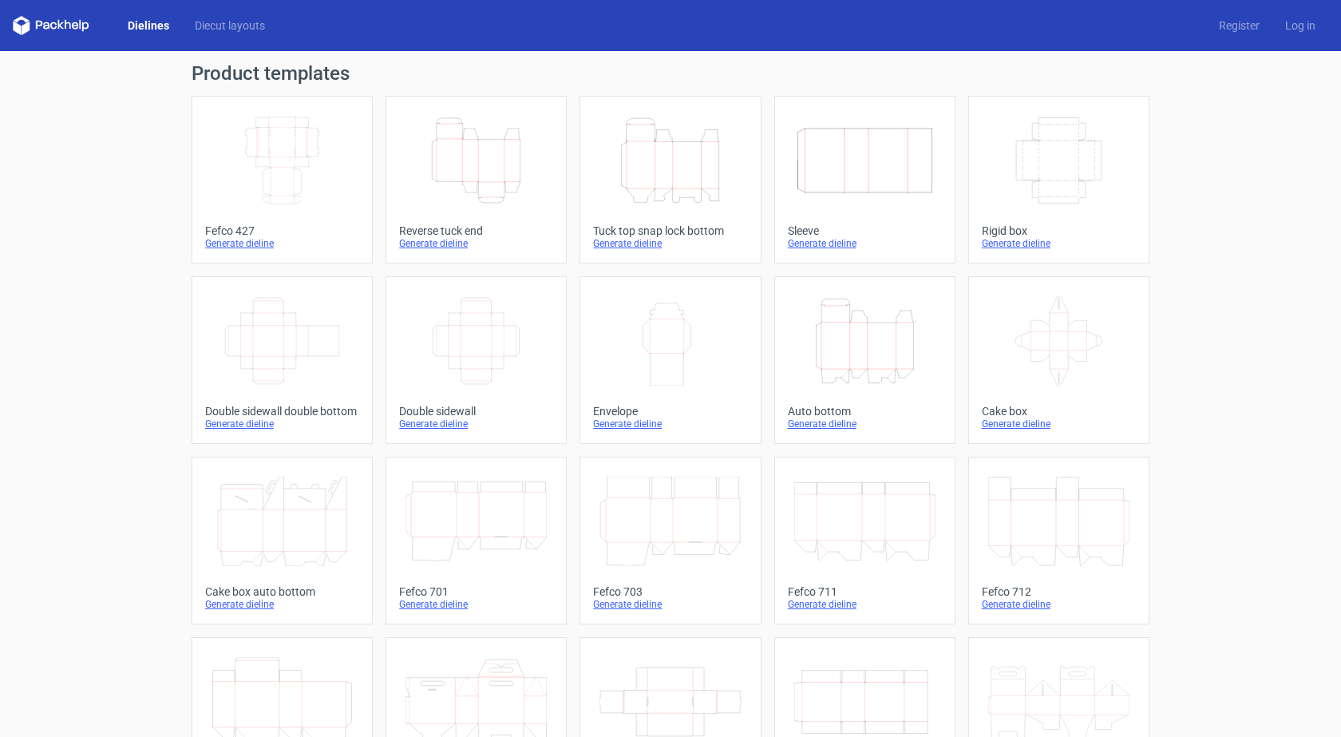
click at [466, 220] on link "Height Depth Width Reverse tuck end Generate dieline" at bounding box center [476, 180] width 181 height 168
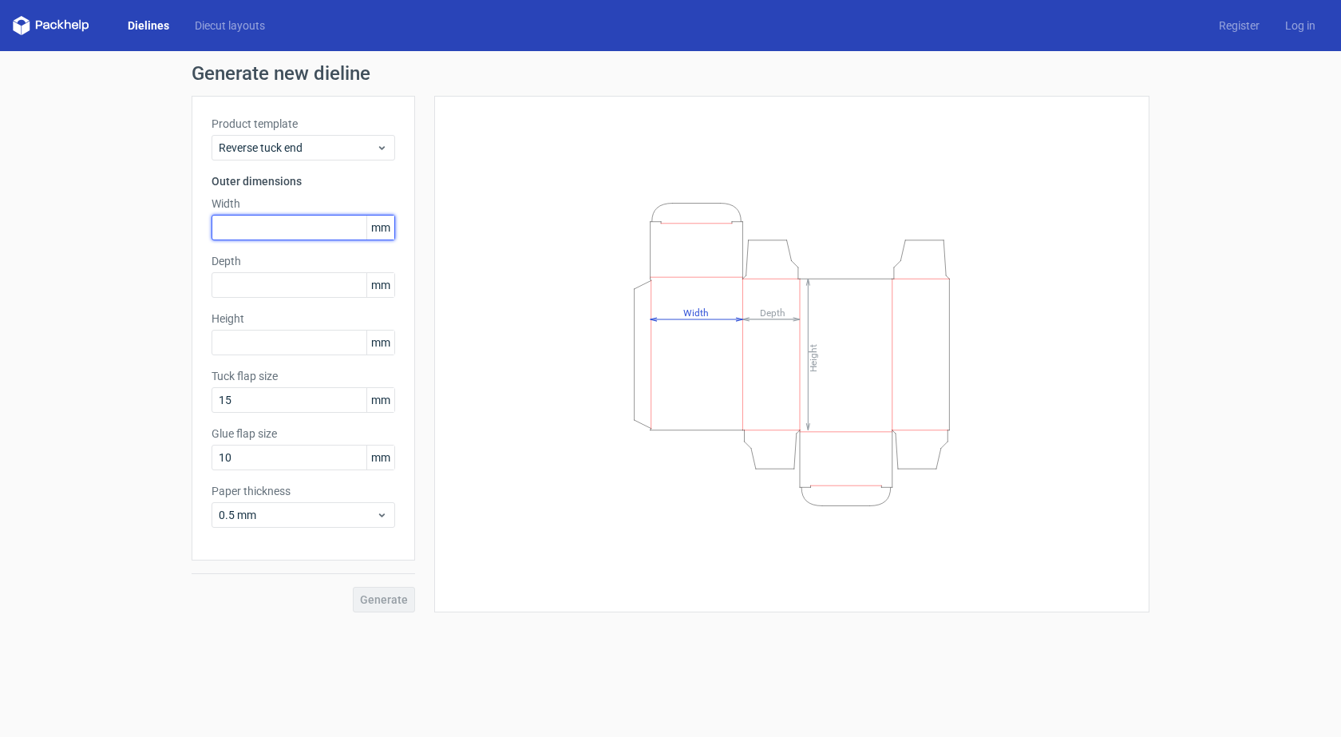
click at [303, 234] on input "text" at bounding box center [304, 228] width 184 height 26
type input "120"
click at [248, 339] on input "text" at bounding box center [304, 343] width 184 height 26
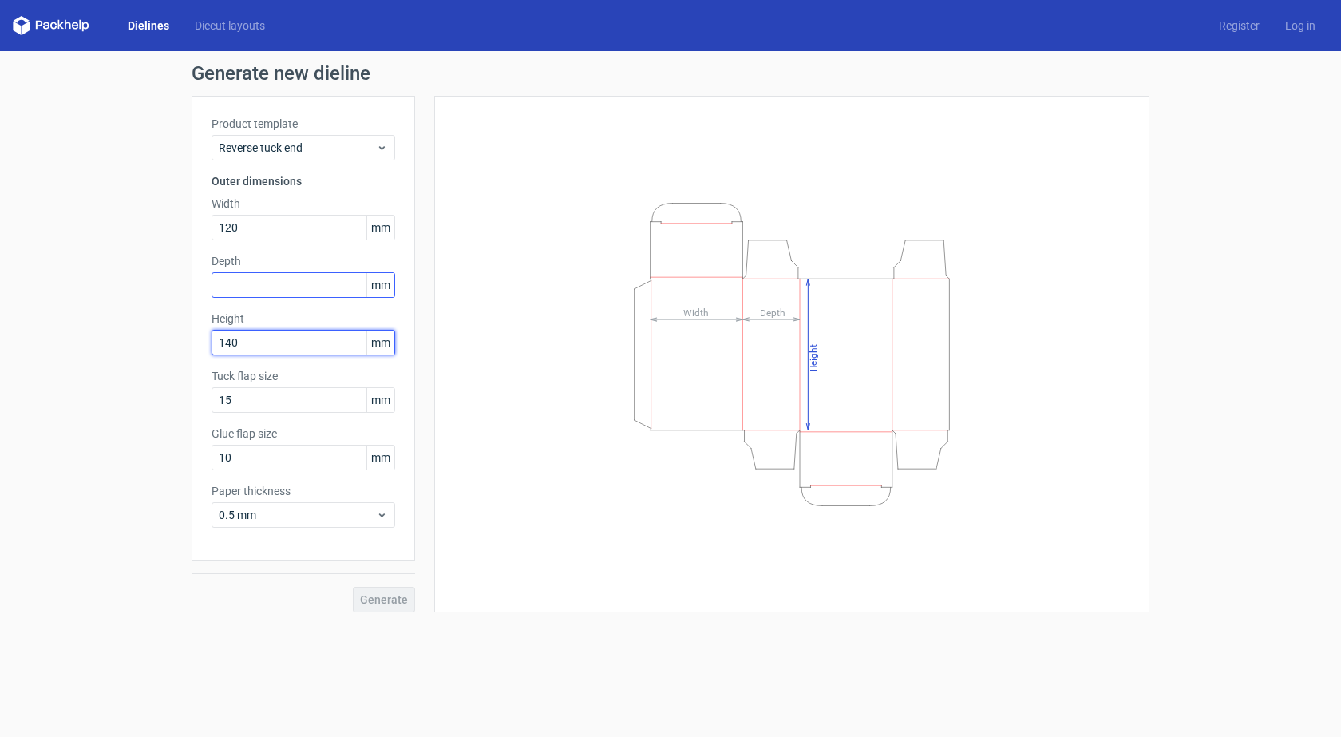
type input "140"
click at [269, 278] on input "text" at bounding box center [304, 285] width 184 height 26
type input "40"
click at [353, 587] on button "Generate" at bounding box center [384, 600] width 62 height 26
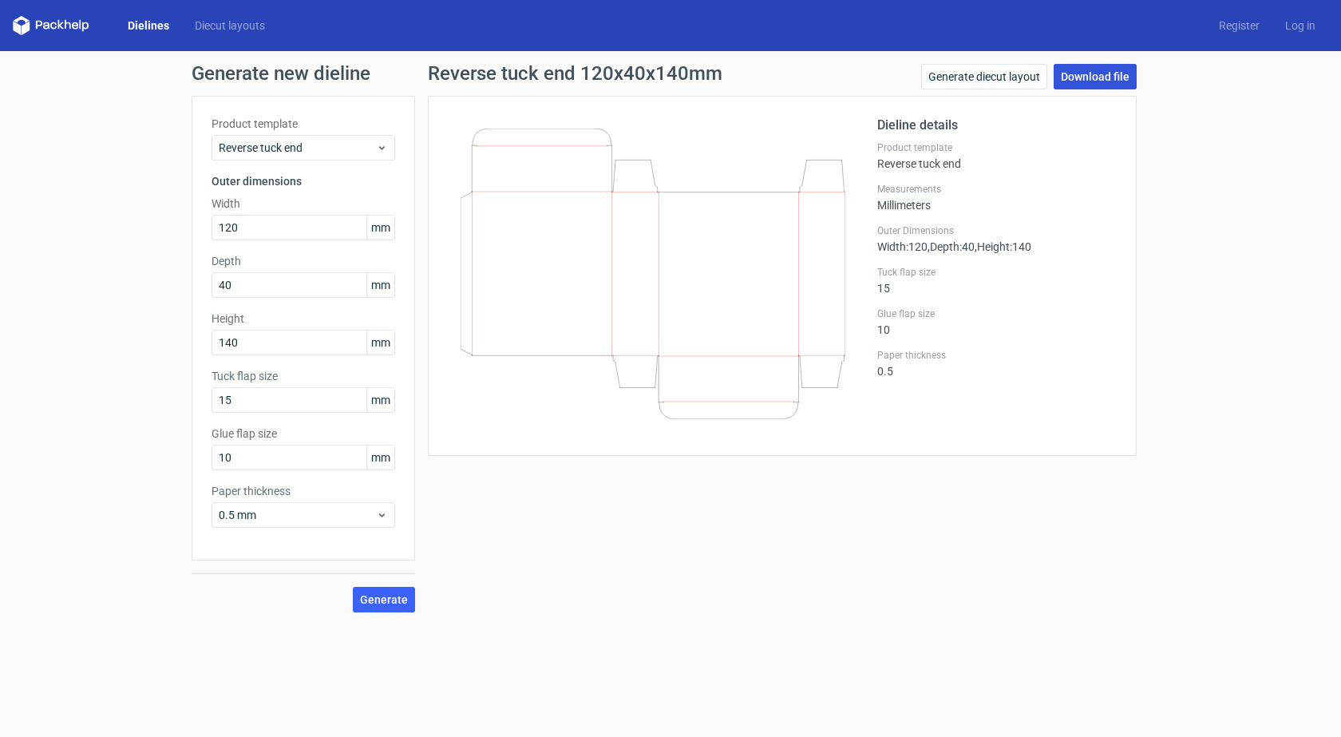
click at [1082, 76] on link "Download file" at bounding box center [1095, 77] width 83 height 26
